Goal: Complete application form

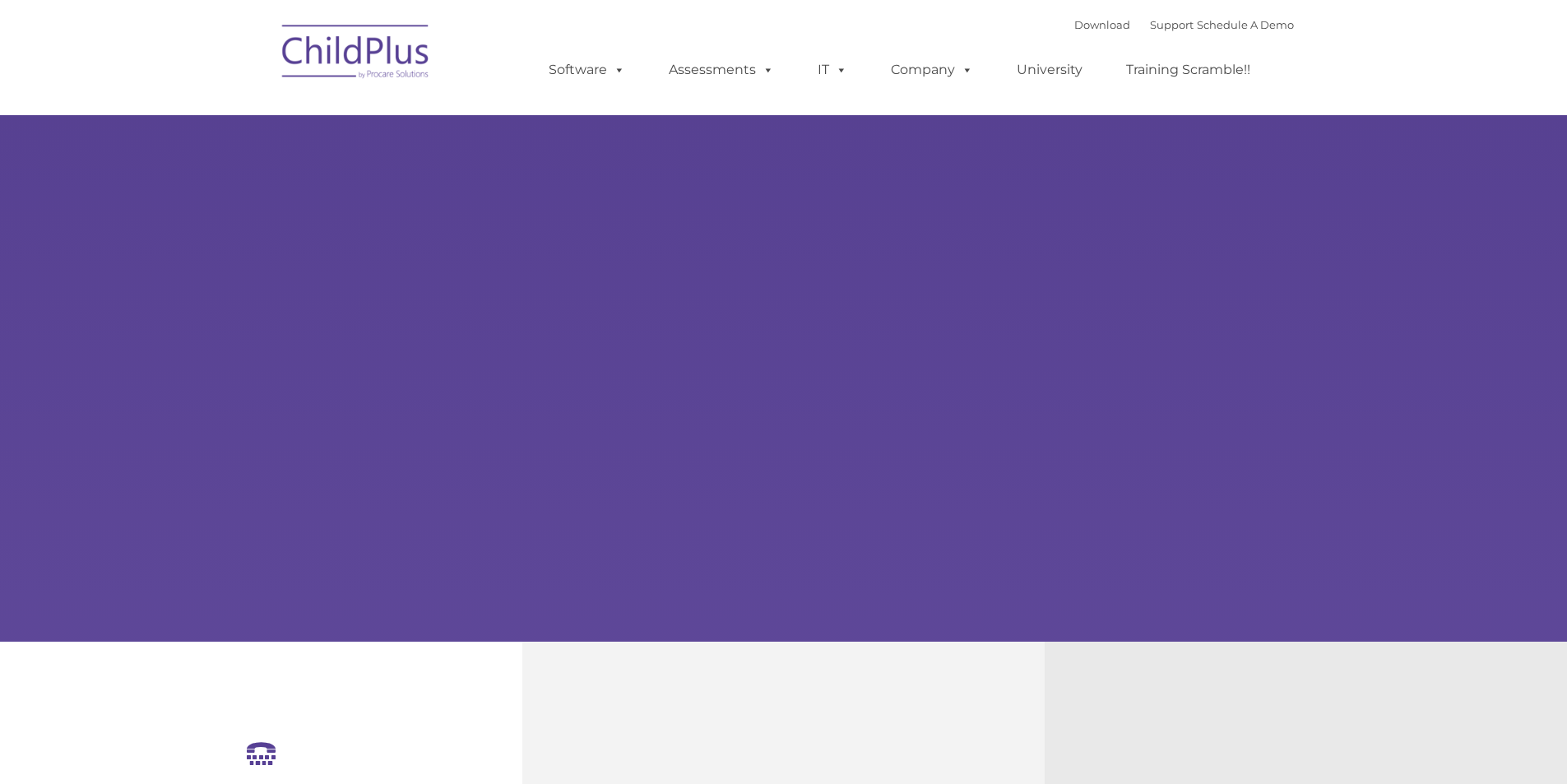
select select "MEDIUM"
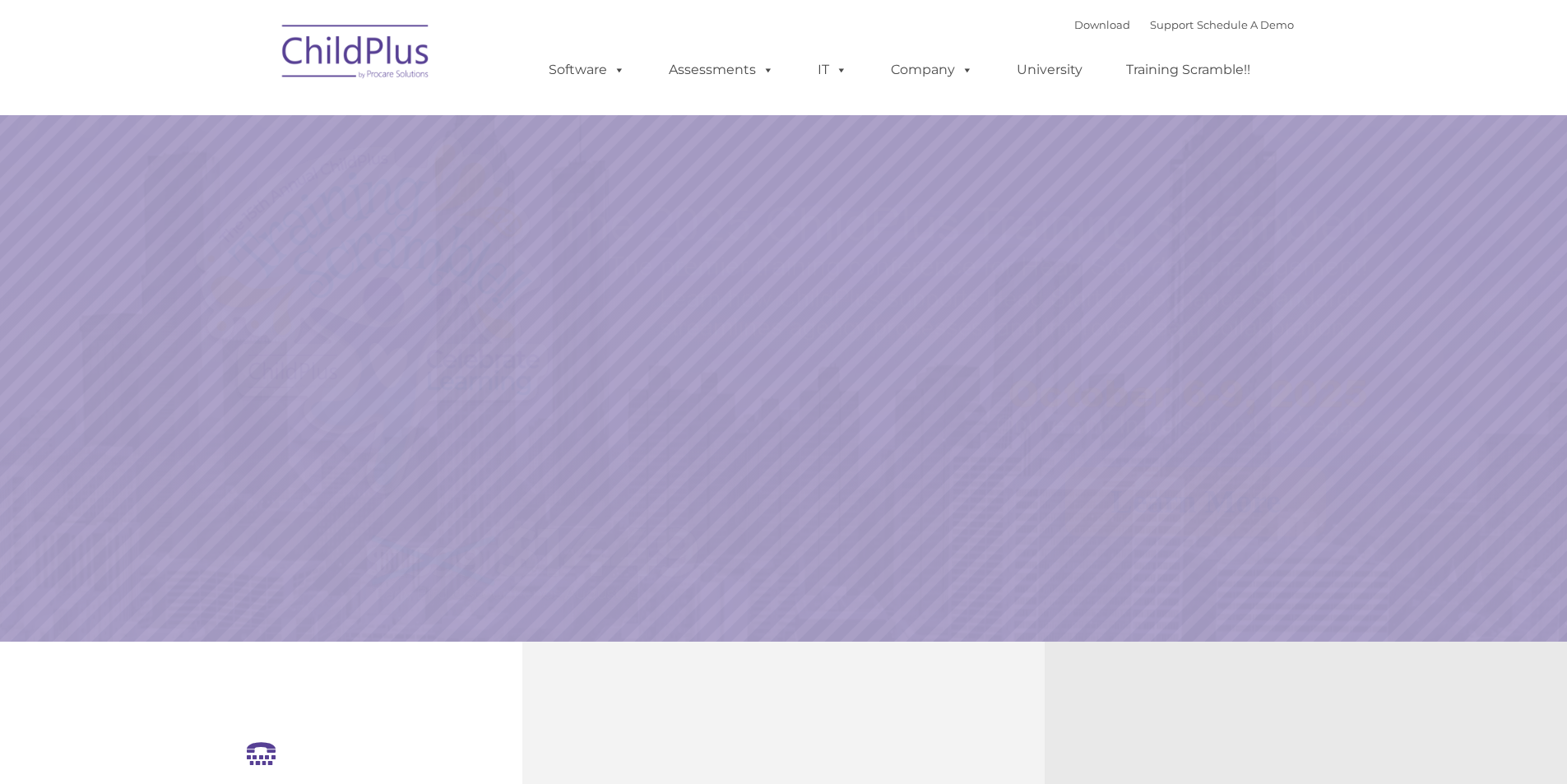
select select "MEDIUM"
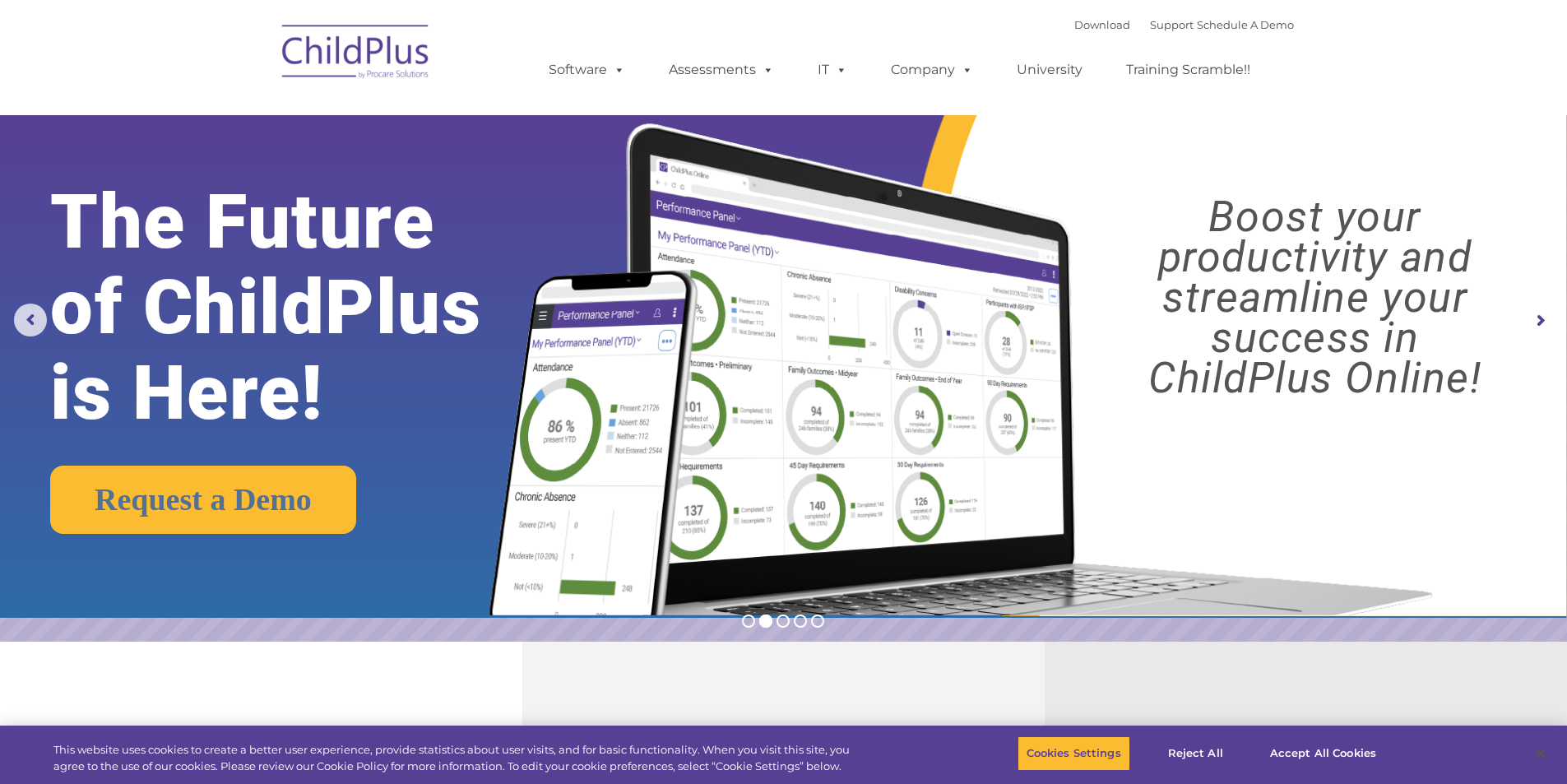
click at [1073, 155] on img at bounding box center [956, 348] width 983 height 532
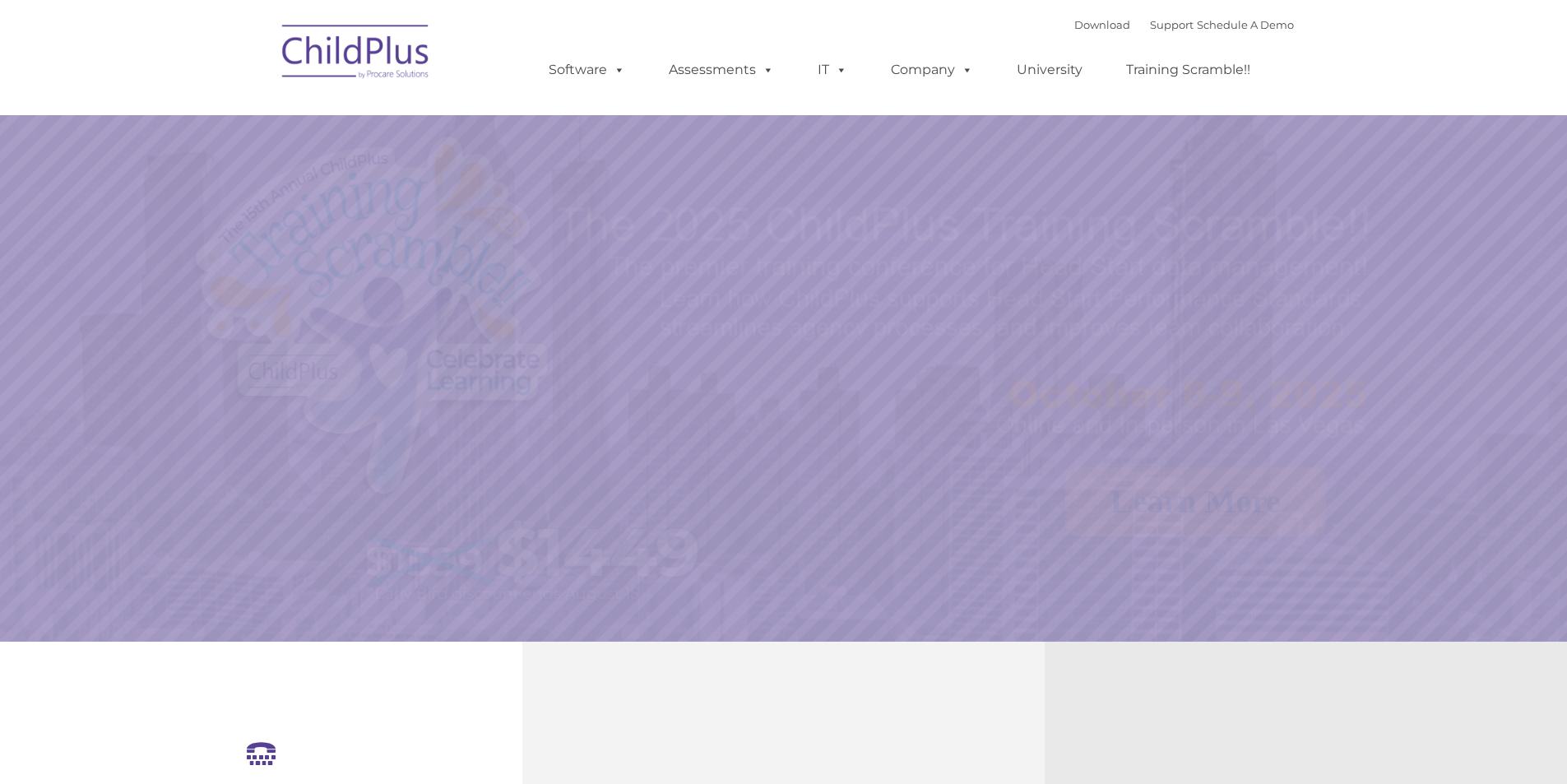
select select "MEDIUM"
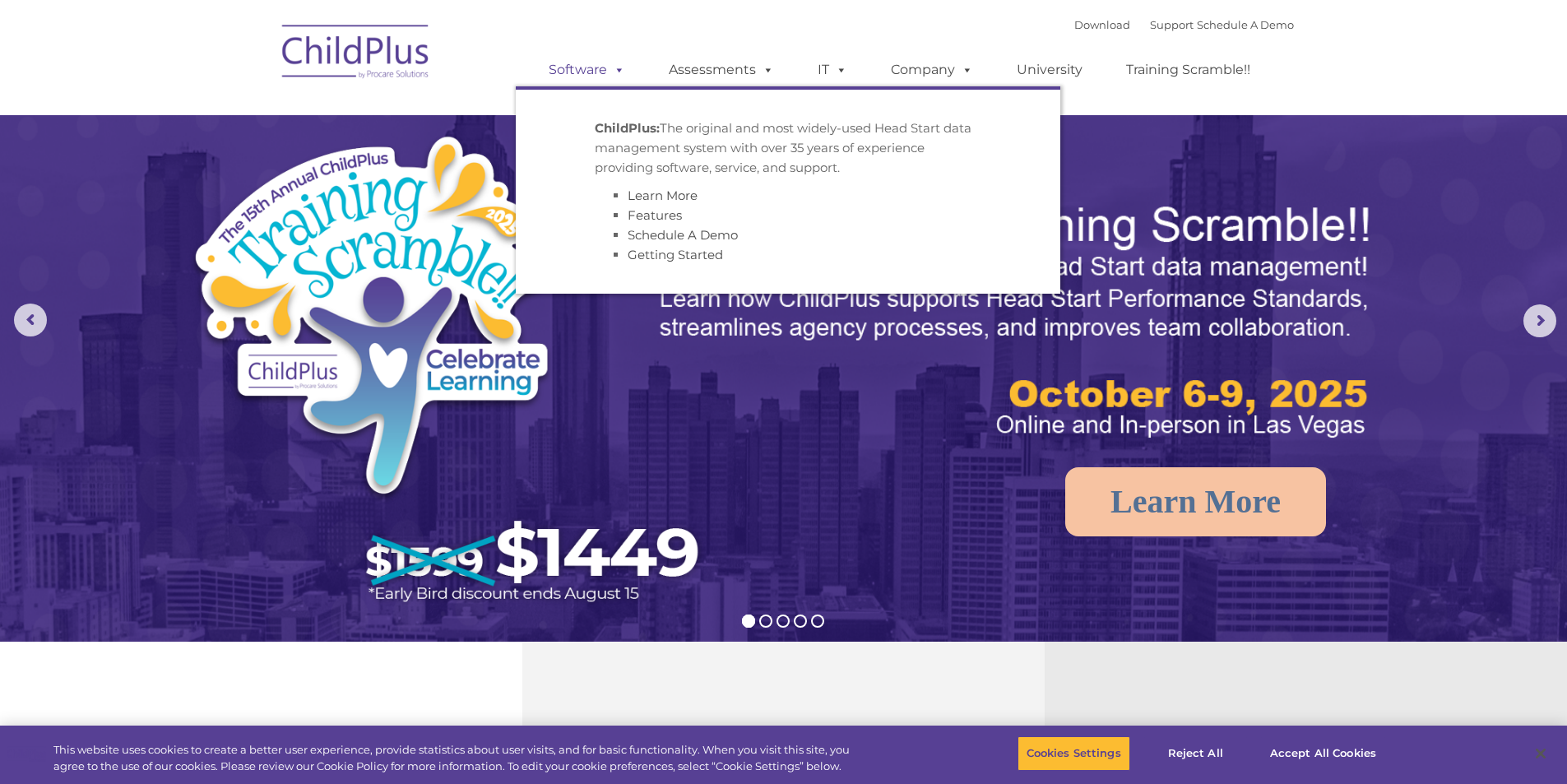
click at [580, 70] on link "Software" at bounding box center [586, 69] width 109 height 33
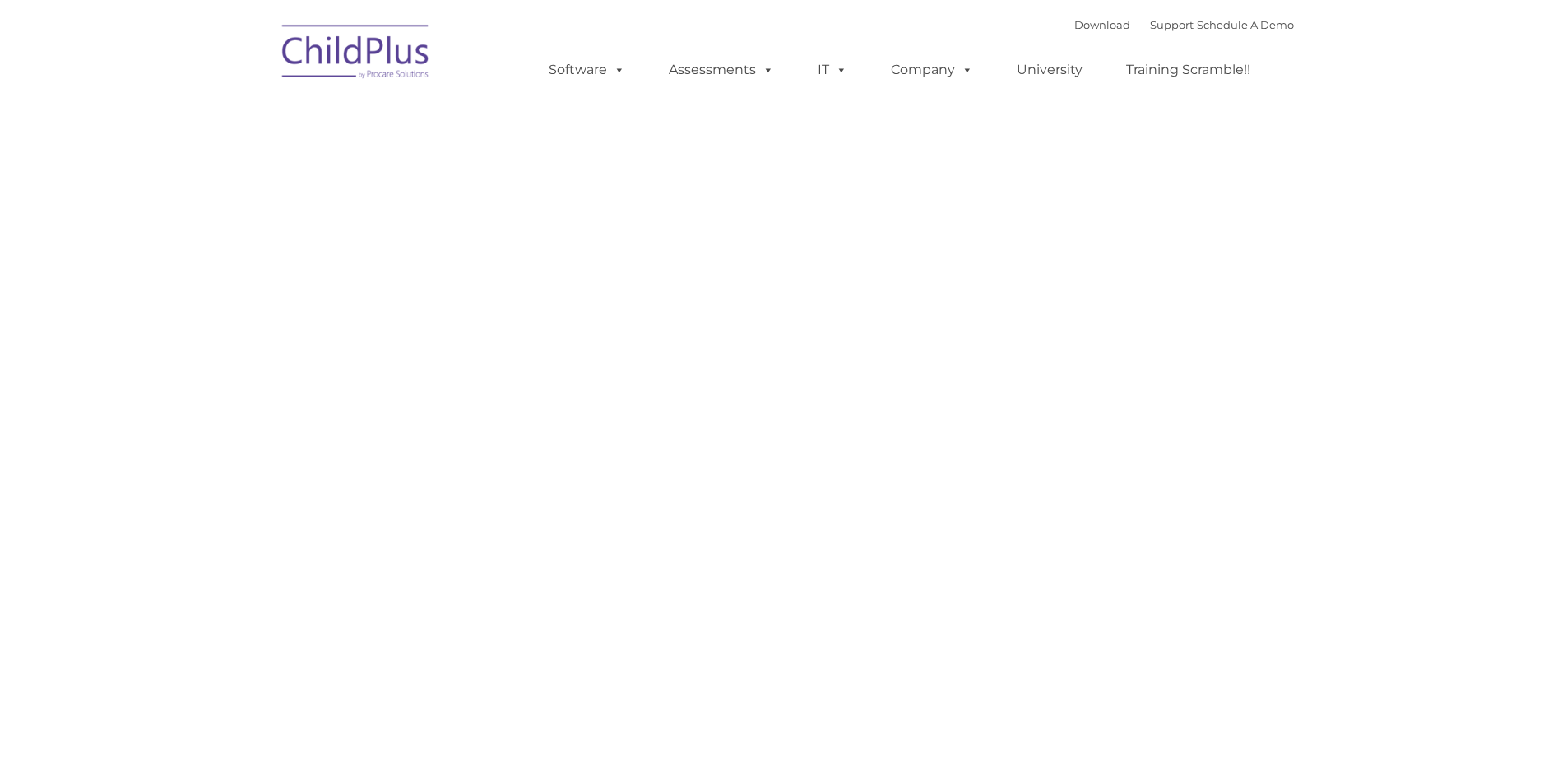
type input ""
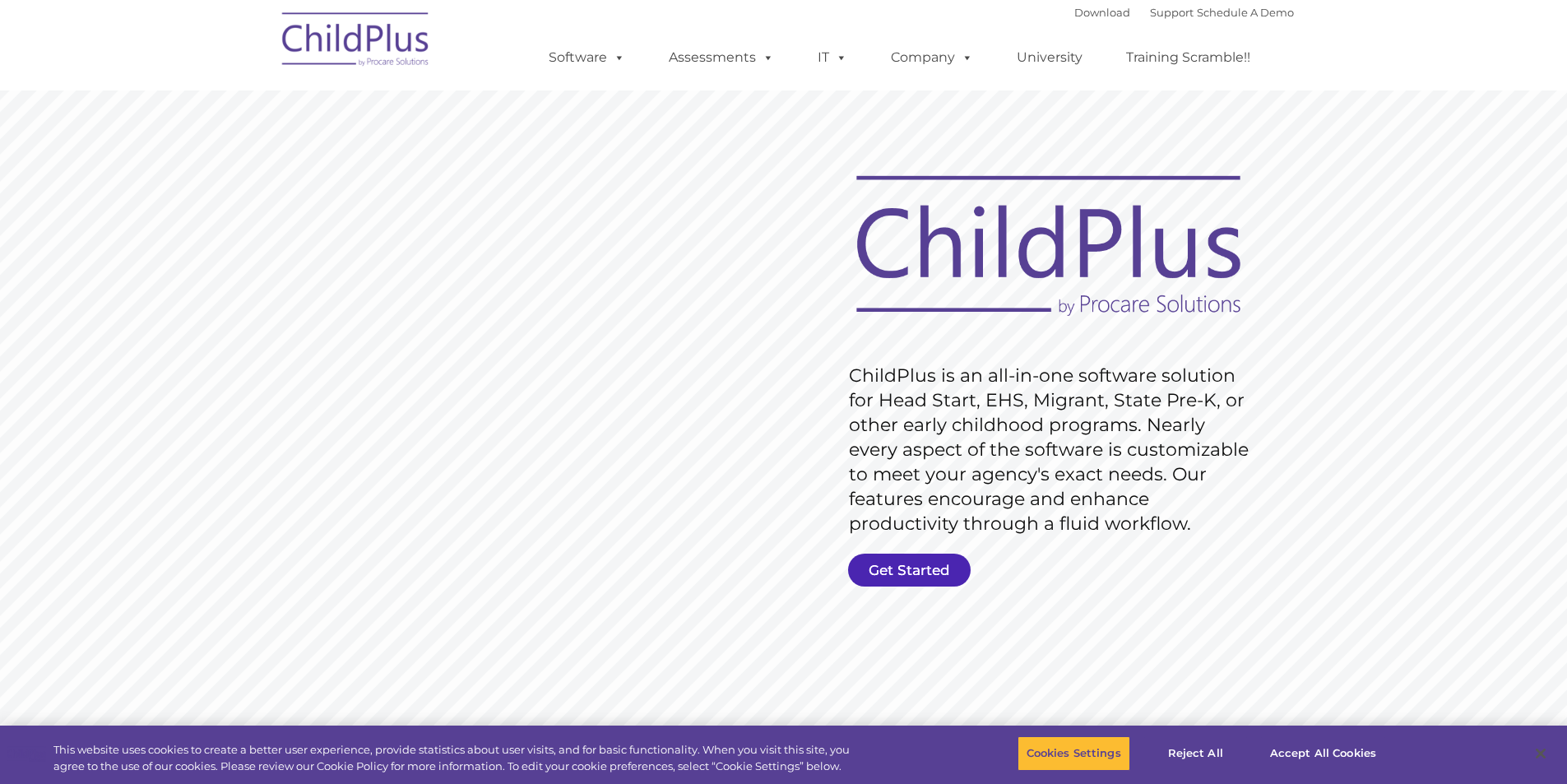
click at [926, 568] on link "Get Started" at bounding box center [910, 569] width 123 height 33
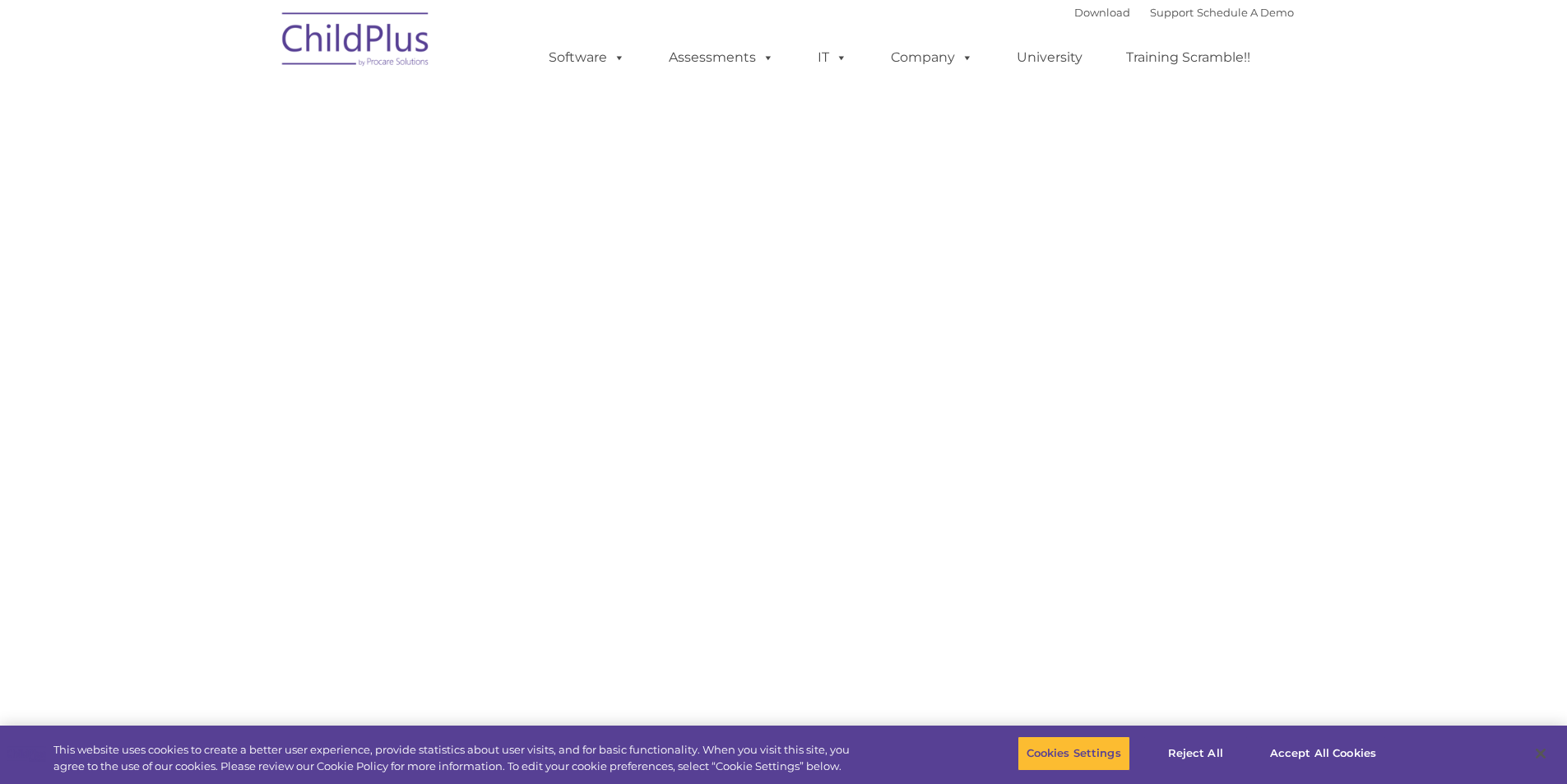
select select "MEDIUM"
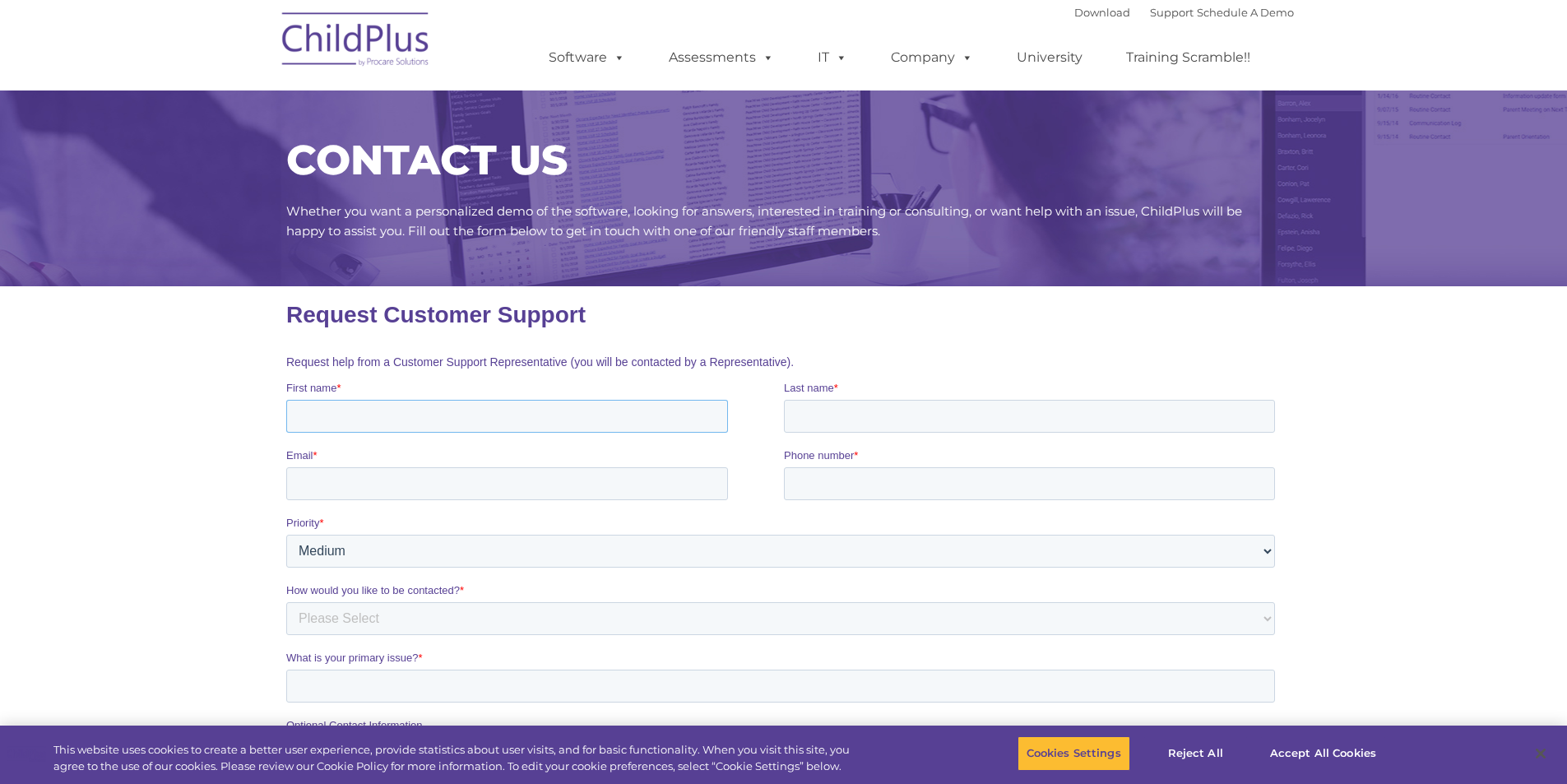
click at [397, 417] on input "First name *" at bounding box center [506, 416] width 442 height 33
type input "Beatrice"
click at [892, 412] on input "Last name *" at bounding box center [1029, 416] width 491 height 33
type input "Rudd"
click at [342, 486] on input "Email *" at bounding box center [506, 483] width 442 height 33
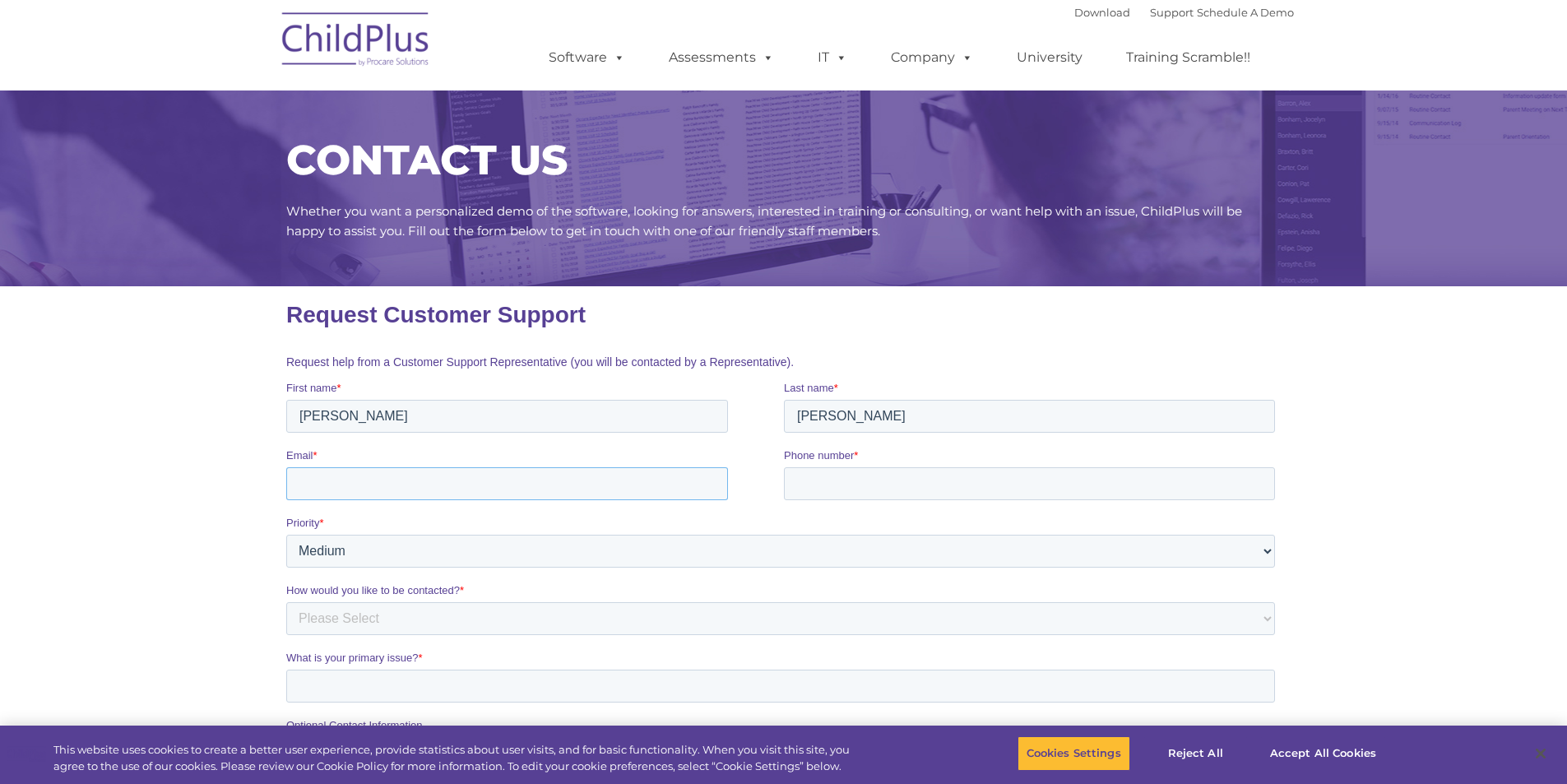
type input "brudd@ucfhs.org"
click at [897, 481] on input "Phone number *" at bounding box center [1029, 483] width 491 height 33
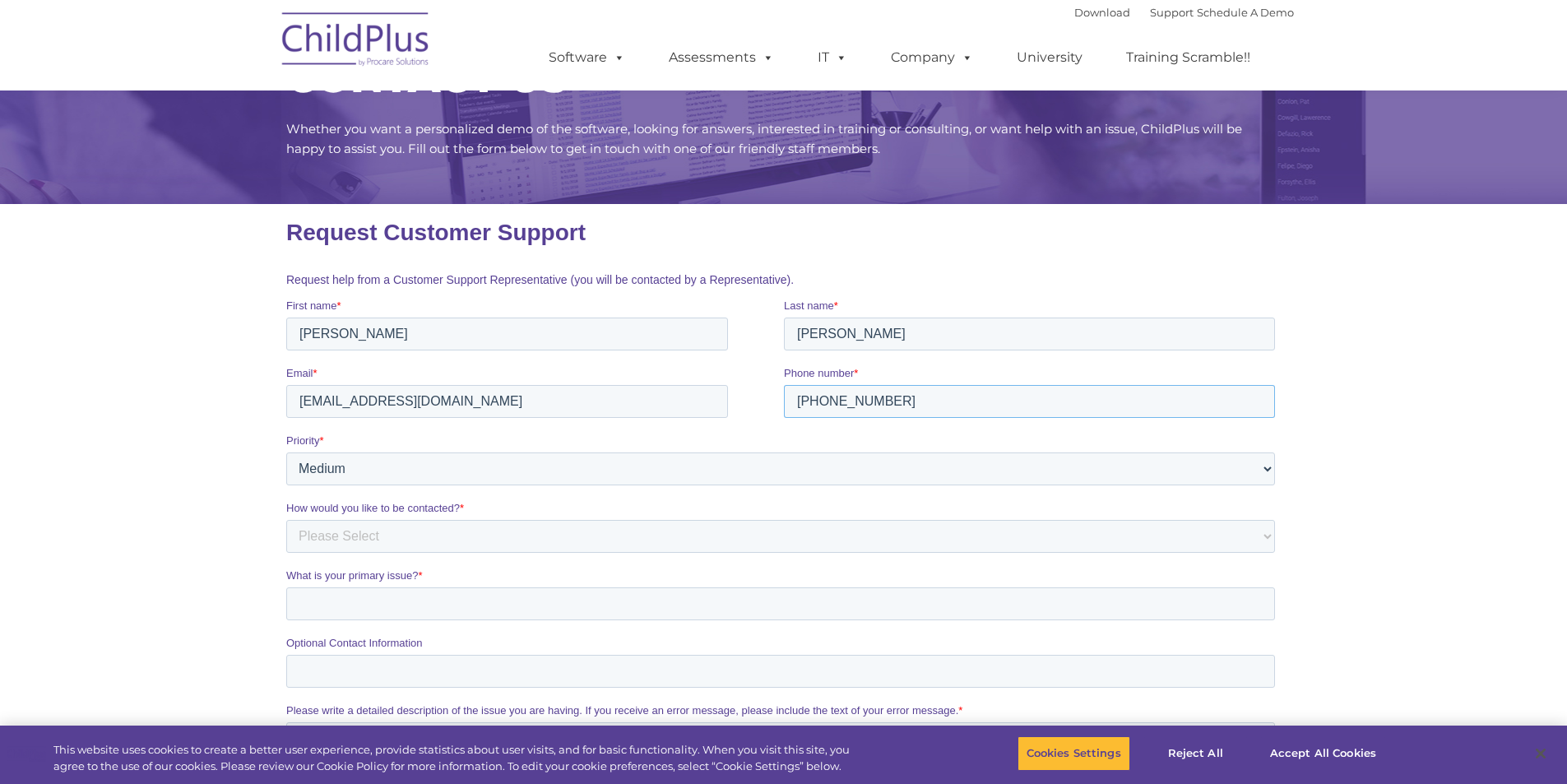
type input "313-879-9218"
click at [1265, 468] on select "Please Select Low Medium High" at bounding box center [780, 468] width 989 height 33
click at [1268, 537] on select "Please Select Phone Email" at bounding box center [780, 536] width 989 height 33
select select "Email"
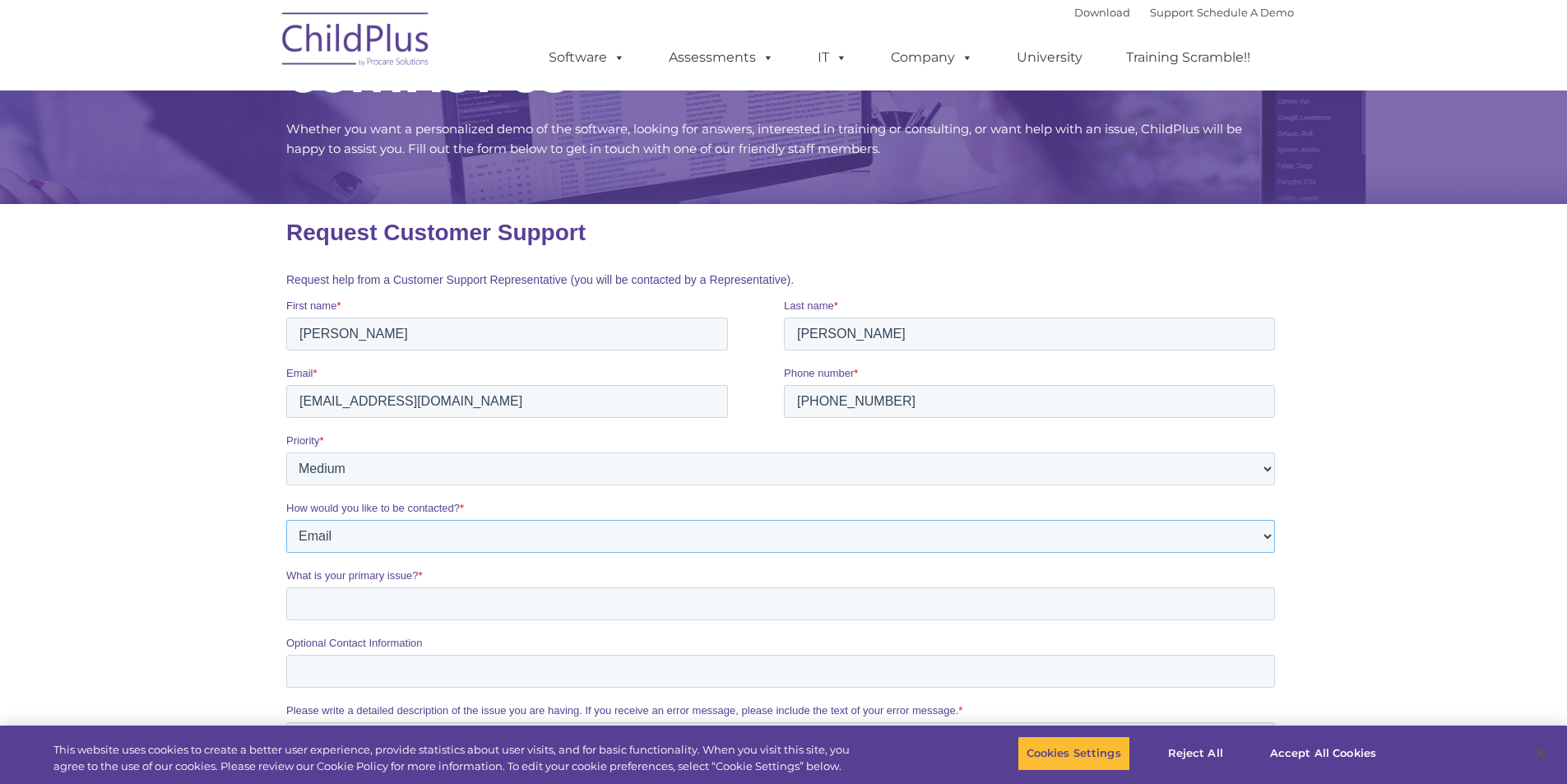
click at [286, 520] on select "Please Select Phone Email" at bounding box center [780, 536] width 989 height 33
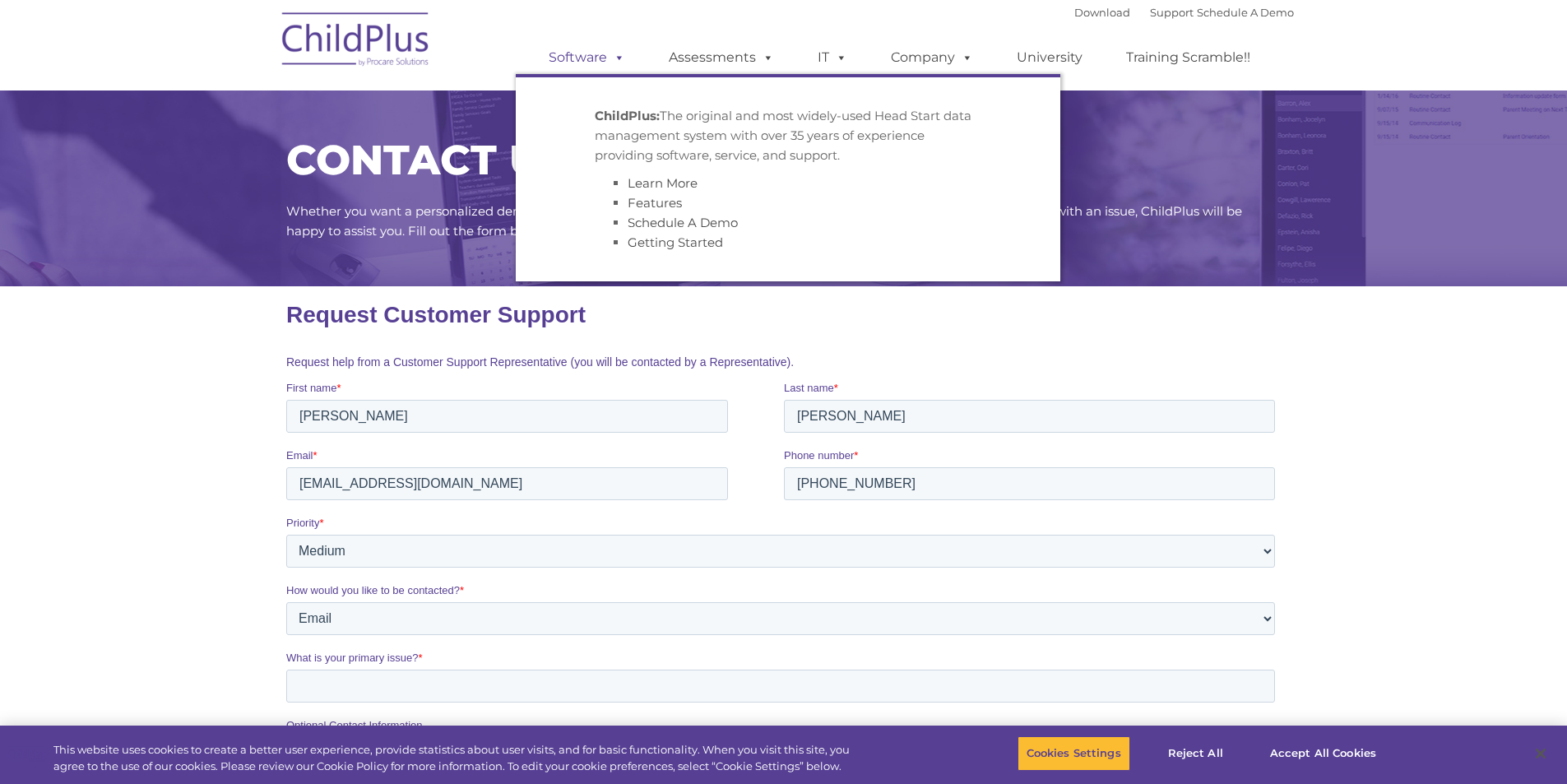
click at [614, 56] on span at bounding box center [616, 57] width 18 height 16
click at [609, 58] on span at bounding box center [616, 57] width 18 height 16
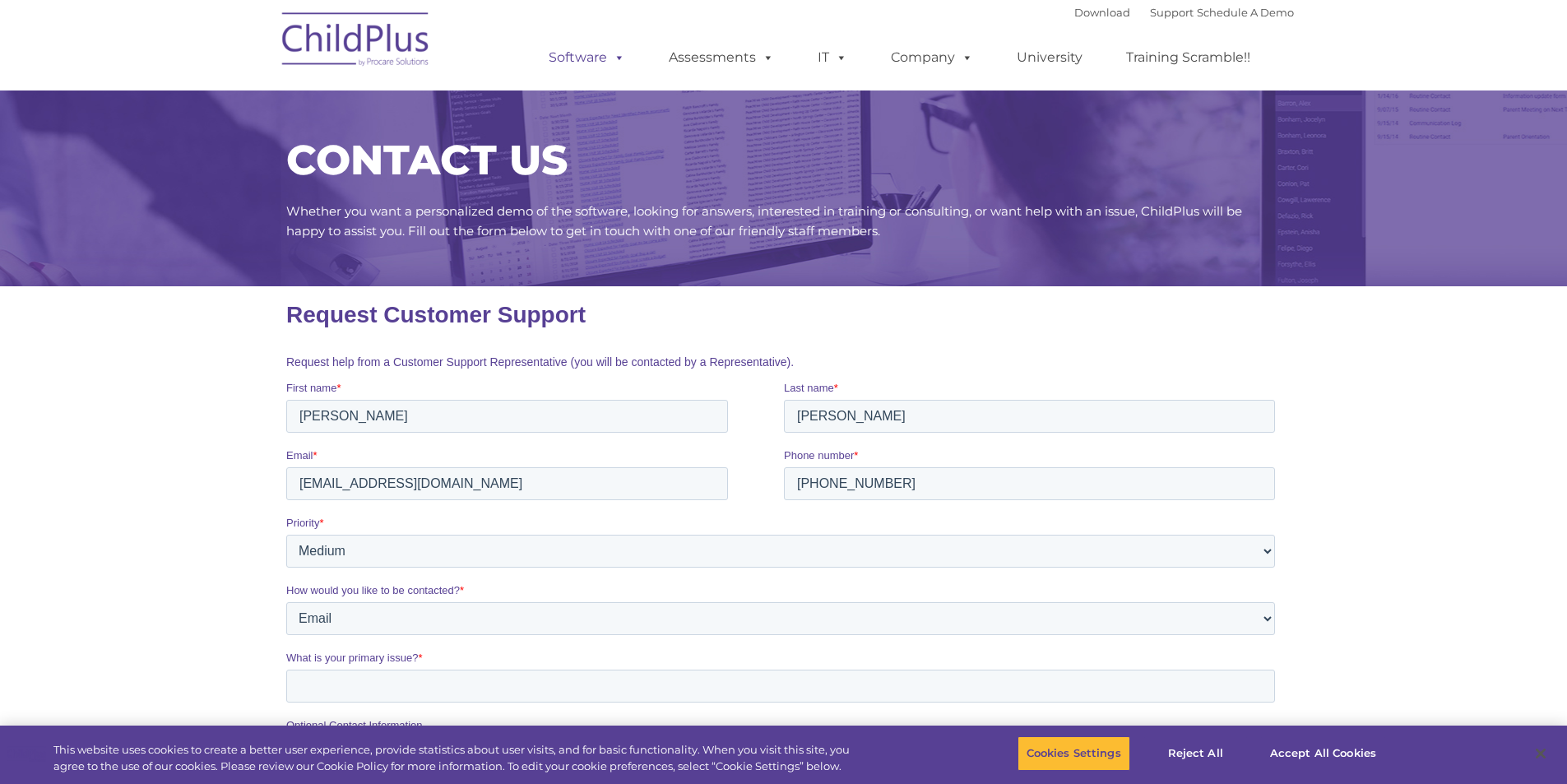
click at [609, 58] on span at bounding box center [616, 57] width 18 height 16
click at [1085, 14] on link "Download" at bounding box center [1102, 13] width 56 height 13
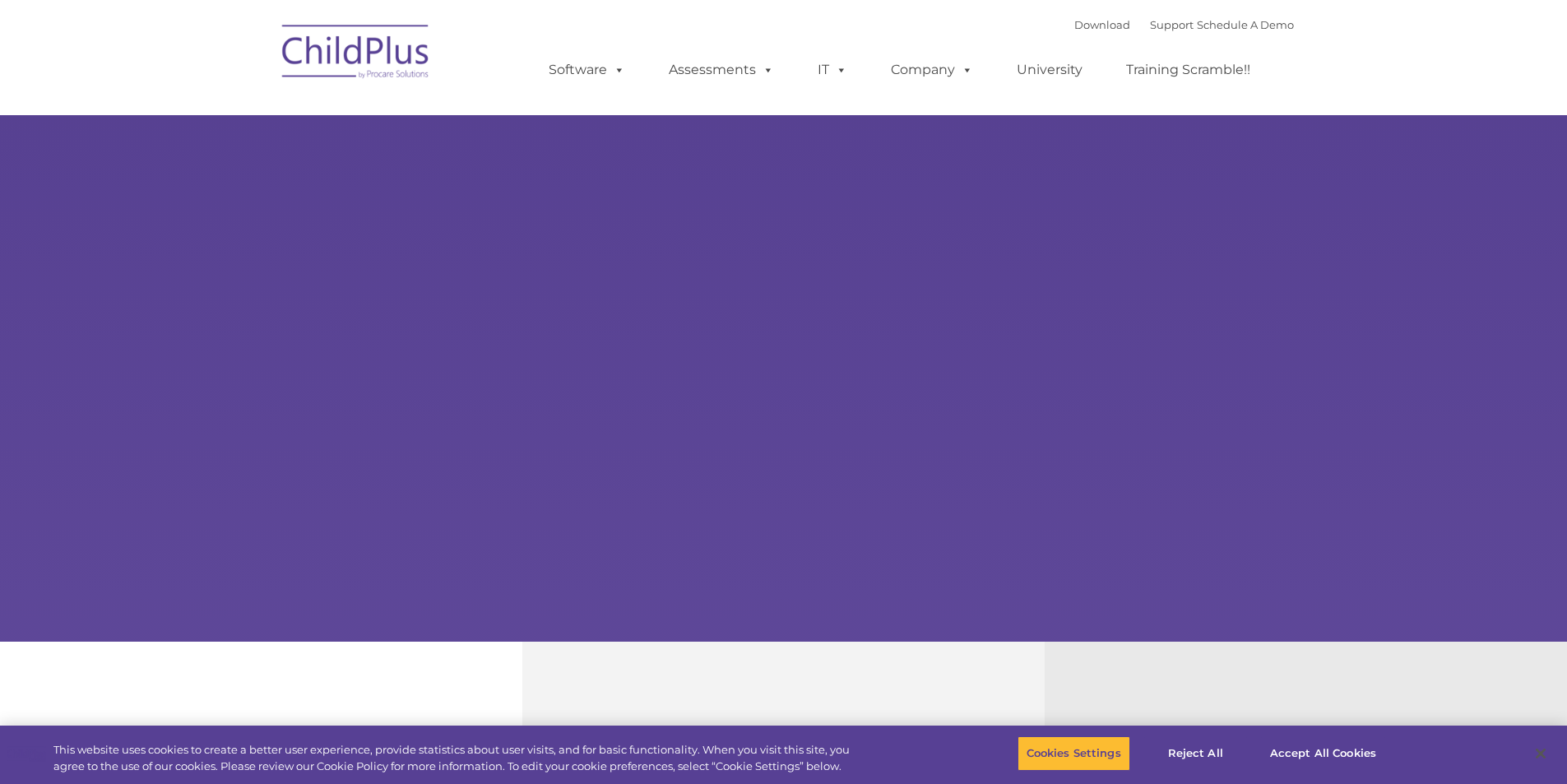
type input ""
select select "MEDIUM"
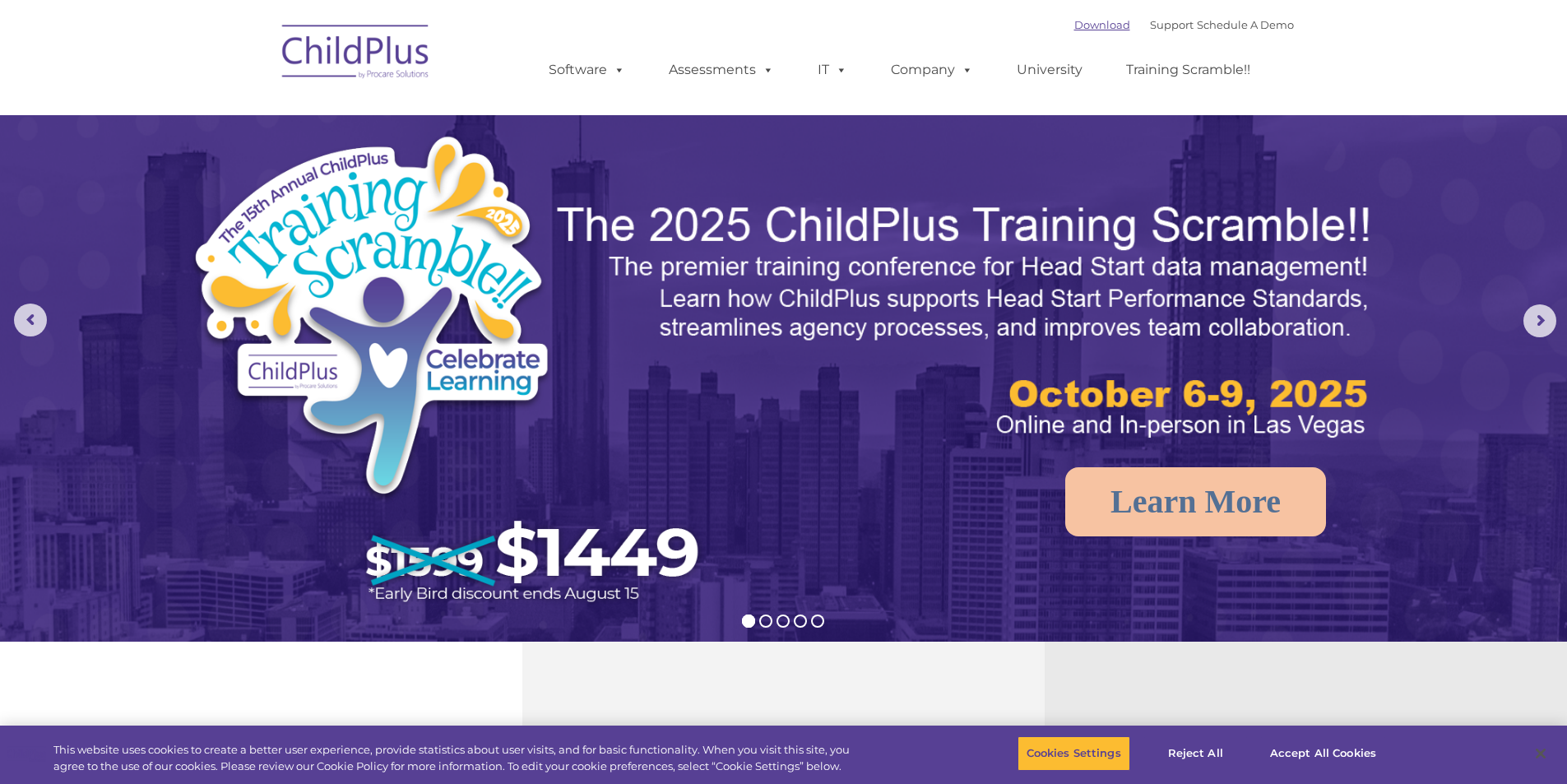
click at [1096, 28] on link "Download" at bounding box center [1102, 25] width 56 height 13
